Goal: Register for event/course

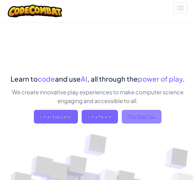
click at [134, 114] on span "I'm a Student" at bounding box center [142, 117] width 40 height 14
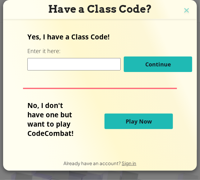
click at [75, 66] on input at bounding box center [73, 64] width 93 height 12
click at [184, 7] on img at bounding box center [186, 10] width 8 height 9
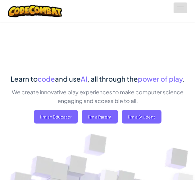
click at [178, 10] on span at bounding box center [180, 10] width 7 height 1
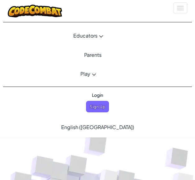
click at [179, 11] on button "Toggle navigation" at bounding box center [181, 7] width 14 height 11
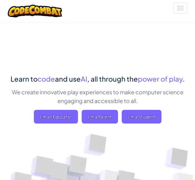
drag, startPoint x: 178, startPoint y: 18, endPoint x: 180, endPoint y: 7, distance: 11.1
click at [178, 18] on div "Toggle navigation" at bounding box center [97, 11] width 189 height 22
click at [180, 7] on button "Toggle navigation" at bounding box center [181, 7] width 14 height 11
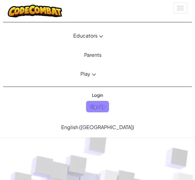
click at [96, 102] on span "Sign Up" at bounding box center [97, 106] width 23 height 11
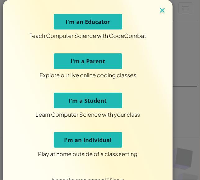
click at [160, 10] on img at bounding box center [162, 10] width 8 height 9
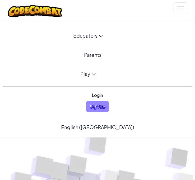
click at [95, 102] on span "Sign Up" at bounding box center [97, 106] width 23 height 11
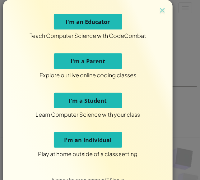
click at [168, 11] on div "Teach Computer Science with CodeCombat I'm an Educator Explore our live online …" at bounding box center [87, 86] width 169 height 172
click at [164, 7] on img at bounding box center [162, 10] width 8 height 9
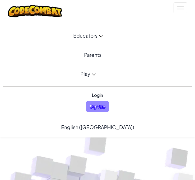
click at [102, 102] on span "Sign Up" at bounding box center [97, 106] width 23 height 11
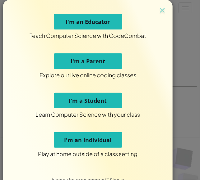
click at [98, 105] on button "I'm a Student" at bounding box center [88, 101] width 68 height 16
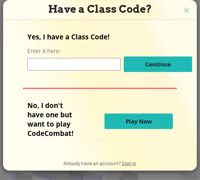
click at [96, 69] on input at bounding box center [73, 64] width 93 height 12
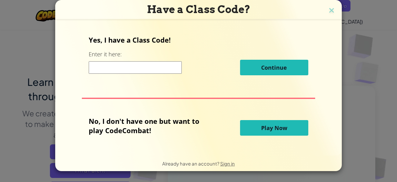
click at [147, 61] on input at bounding box center [135, 67] width 93 height 12
click at [147, 65] on input at bounding box center [135, 67] width 93 height 12
click at [147, 66] on input at bounding box center [135, 67] width 93 height 12
click at [147, 66] on input "8" at bounding box center [135, 67] width 93 height 12
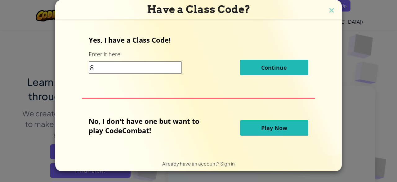
click at [147, 66] on input "8" at bounding box center [135, 67] width 93 height 12
click at [153, 64] on input "8" at bounding box center [135, 67] width 93 height 12
click at [155, 63] on input "8" at bounding box center [135, 67] width 93 height 12
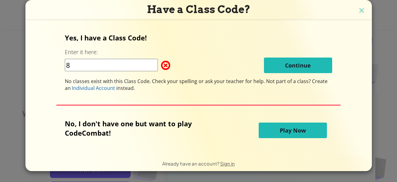
click at [155, 63] on input "8" at bounding box center [111, 65] width 93 height 12
click at [155, 64] on input "8" at bounding box center [111, 65] width 93 height 12
click at [158, 63] on input "8" at bounding box center [111, 65] width 93 height 12
type input "8"
click at [195, 133] on span "Play Now" at bounding box center [293, 129] width 26 height 7
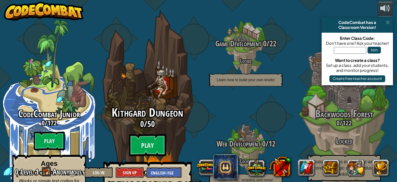
click at [152, 71] on div "Kithgard Dungeon 0 / 50 Play Ages [DEMOGRAPHIC_DATA]+ Real Python or JavaScript…" at bounding box center [147, 118] width 118 height 236
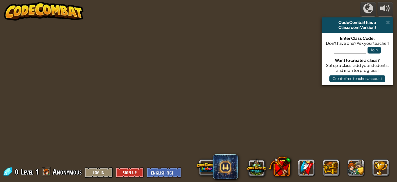
click at [175, 58] on div at bounding box center [199, 91] width 278 height 182
